Goal: Find specific page/section: Locate a particular part of the current website

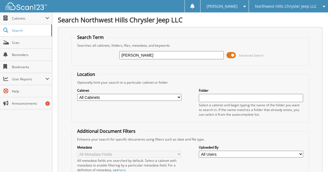
type input "[PERSON_NAME]"
click at [147, 59] on input "[PERSON_NAME]" at bounding box center [171, 55] width 104 height 8
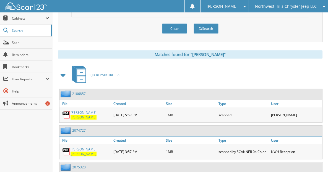
scroll to position [232, 0]
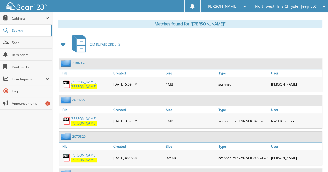
click at [64, 49] on span at bounding box center [63, 45] width 8 height 10
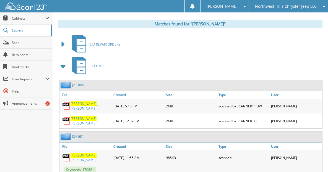
click at [63, 70] on span at bounding box center [63, 66] width 8 height 10
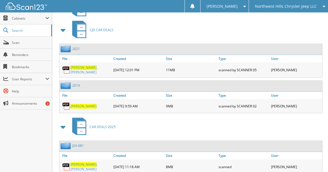
click at [64, 35] on span at bounding box center [63, 30] width 8 height 10
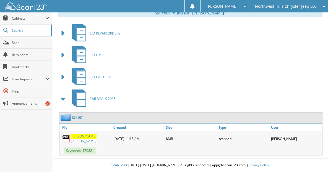
scroll to position [243, 0]
click at [78, 120] on link "J24-681" at bounding box center [78, 117] width 12 height 5
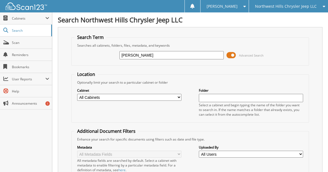
type input "[PERSON_NAME]"
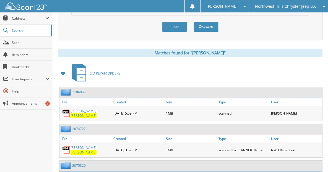
click at [62, 79] on span at bounding box center [63, 74] width 8 height 10
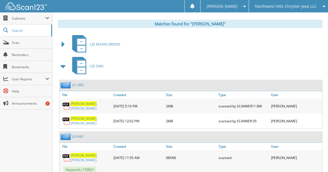
click at [61, 71] on span at bounding box center [63, 66] width 8 height 10
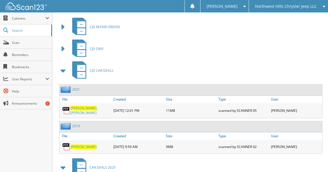
scroll to position [261, 0]
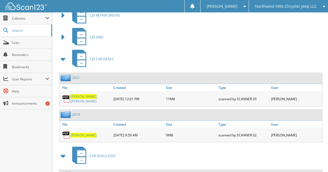
click at [66, 62] on span at bounding box center [63, 59] width 8 height 10
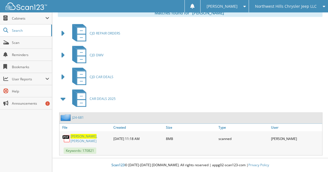
scroll to position [243, 0]
click at [77, 120] on link "J24-681" at bounding box center [78, 117] width 12 height 5
